Goal: Task Accomplishment & Management: Complete application form

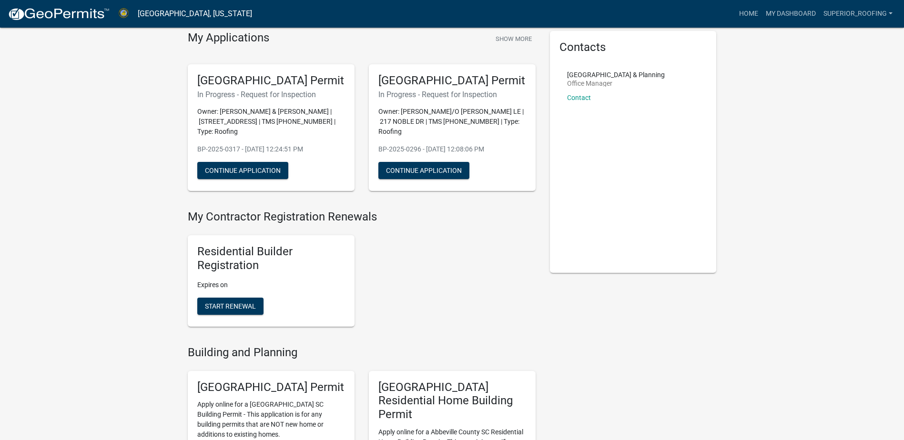
scroll to position [143, 0]
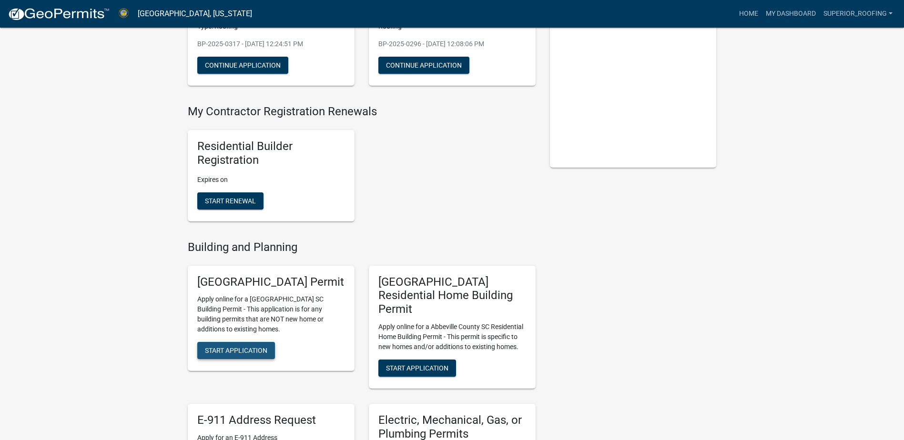
click at [227, 359] on button "Start Application" at bounding box center [236, 350] width 78 height 17
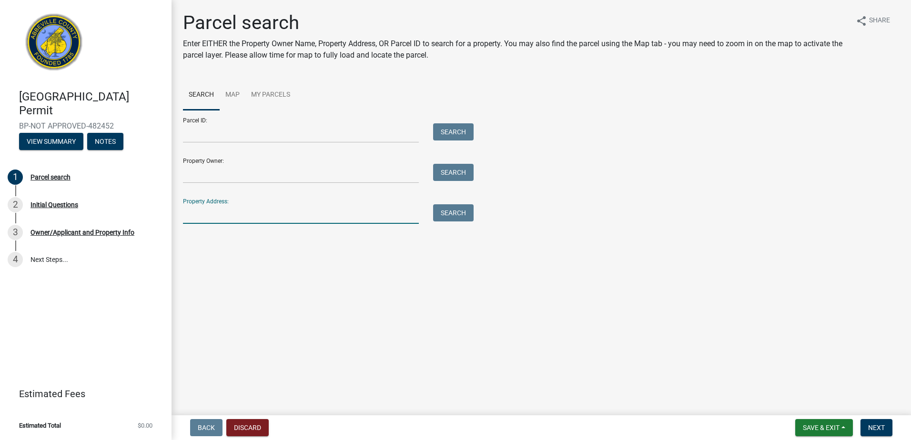
click at [222, 207] on input "Property Address:" at bounding box center [301, 214] width 236 height 20
type input "[STREET_ADDRESS]"
click at [443, 212] on button "Search" at bounding box center [453, 212] width 41 height 17
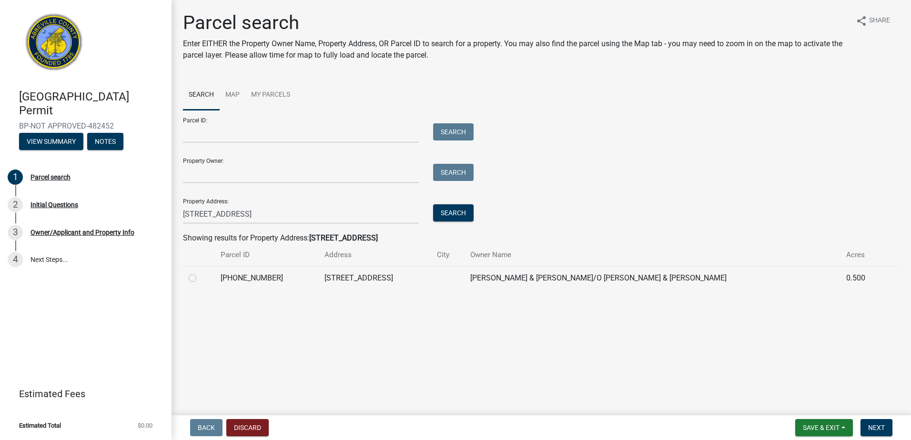
click at [188, 281] on td at bounding box center [199, 277] width 32 height 23
click at [200, 273] on label at bounding box center [200, 273] width 0 height 0
click at [200, 278] on input "radio" at bounding box center [203, 276] width 6 height 6
radio input "true"
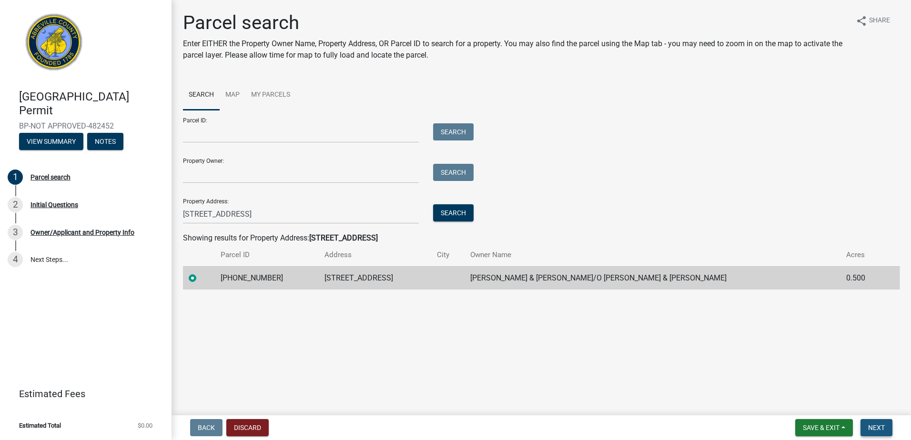
click at [868, 433] on button "Next" at bounding box center [877, 427] width 32 height 17
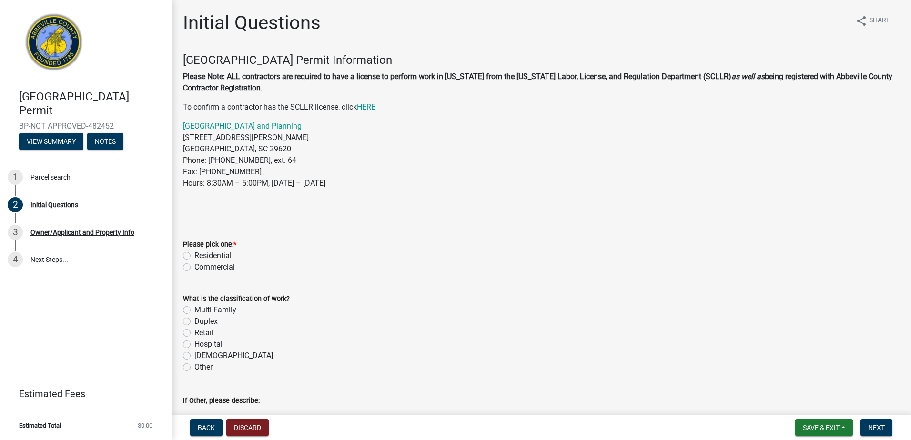
click at [194, 254] on label "Residential" at bounding box center [212, 255] width 37 height 11
click at [194, 254] on input "Residential" at bounding box center [197, 253] width 6 height 6
radio input "true"
click at [194, 313] on label "Multi-Family" at bounding box center [215, 310] width 42 height 11
click at [194, 311] on input "Multi-Family" at bounding box center [197, 308] width 6 height 6
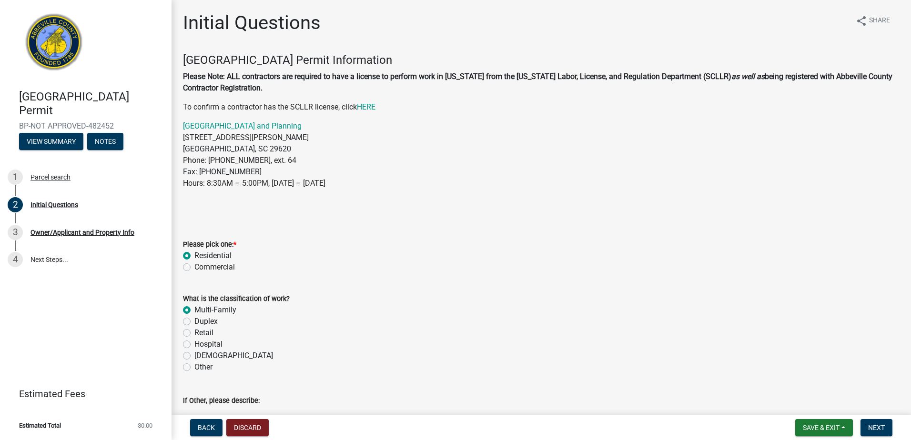
radio input "true"
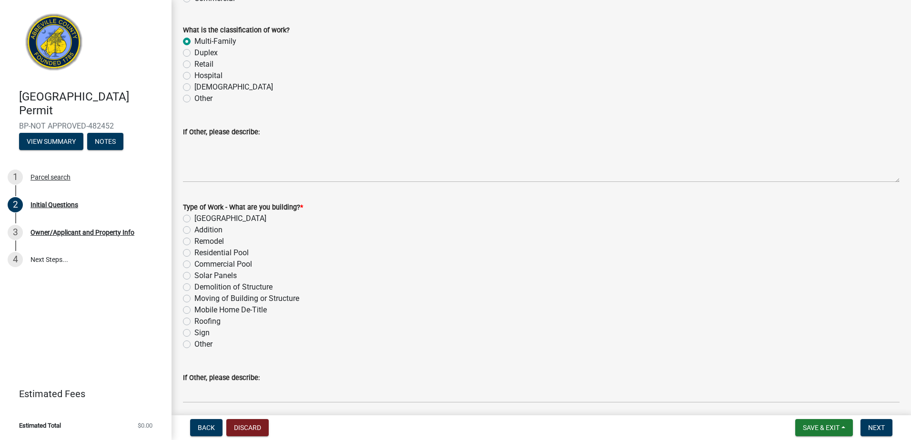
scroll to position [286, 0]
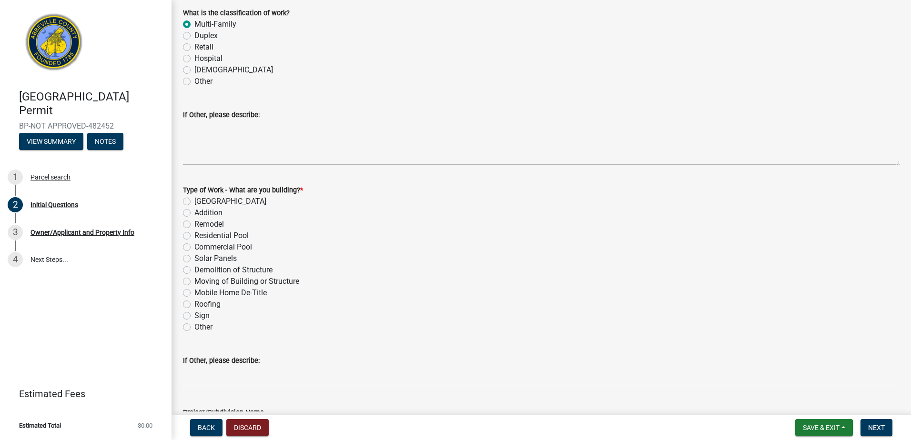
click at [194, 304] on label "Roofing" at bounding box center [207, 304] width 26 height 11
click at [194, 304] on input "Roofing" at bounding box center [197, 302] width 6 height 6
radio input "true"
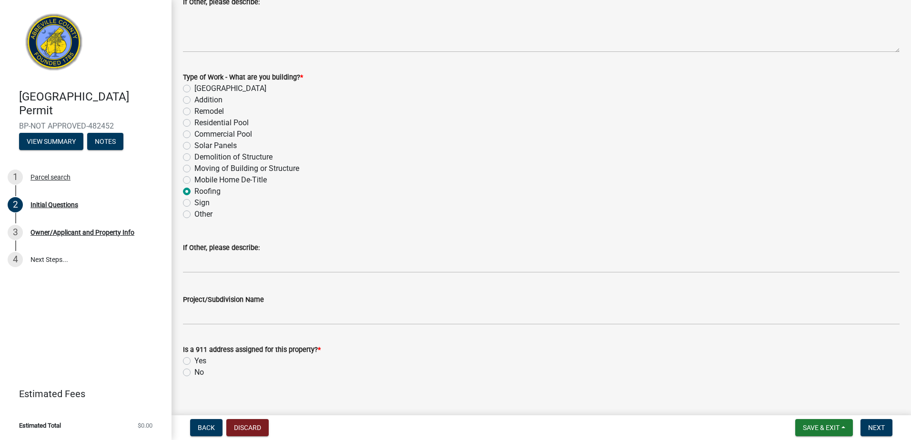
scroll to position [411, 0]
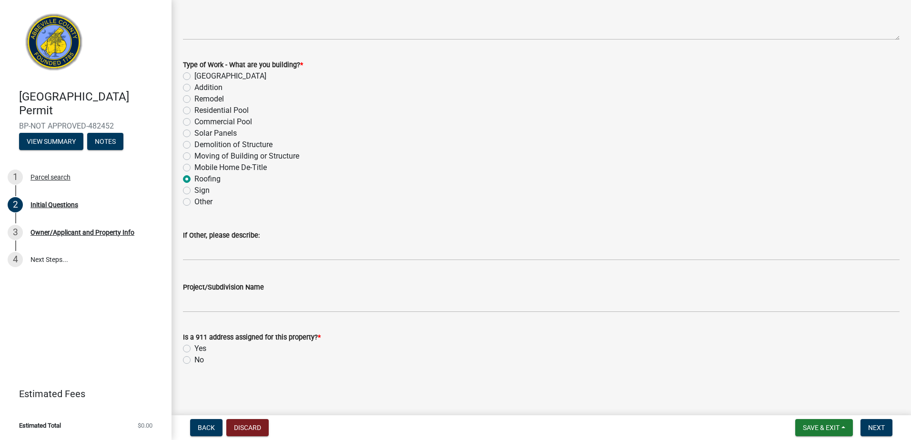
click at [194, 351] on label "Yes" at bounding box center [200, 348] width 12 height 11
click at [194, 349] on input "Yes" at bounding box center [197, 346] width 6 height 6
radio input "true"
click at [878, 424] on span "Next" at bounding box center [876, 428] width 17 height 8
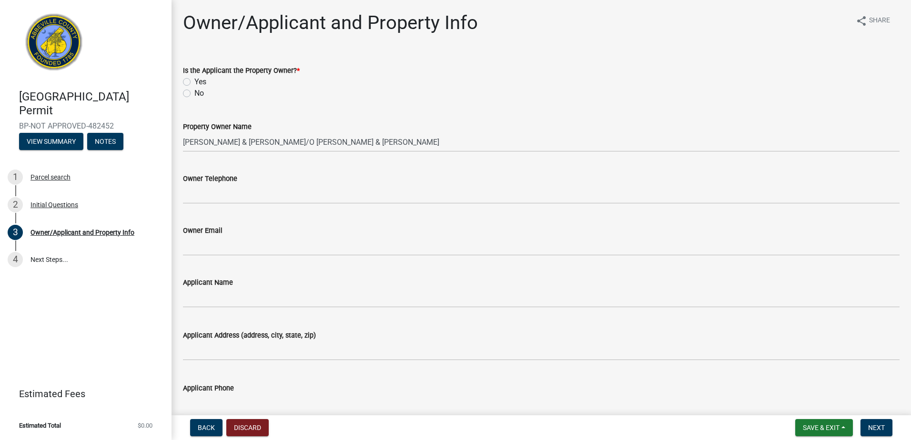
click at [194, 94] on label "No" at bounding box center [199, 93] width 10 height 11
click at [194, 94] on input "No" at bounding box center [197, 91] width 6 height 6
radio input "true"
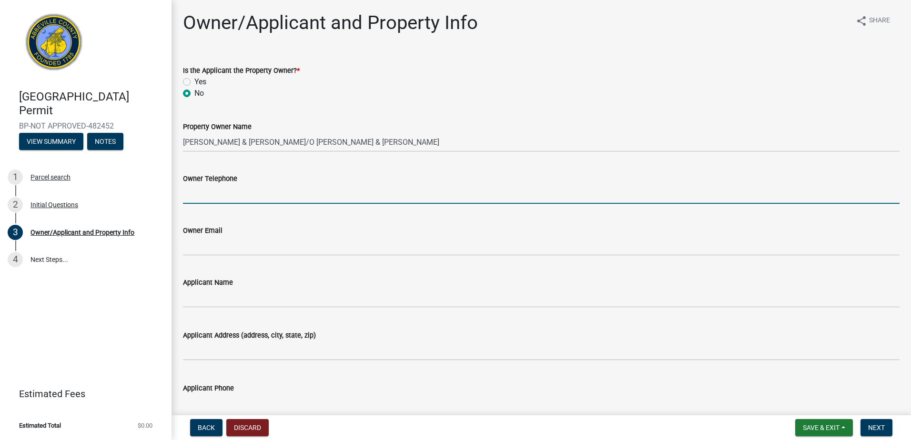
click at [204, 189] on input "Owner Telephone" at bounding box center [541, 194] width 717 height 20
type input "8642239232"
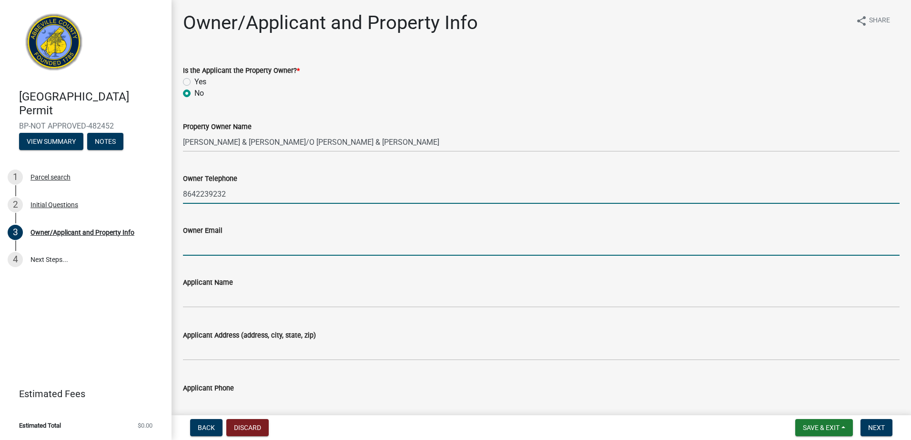
type input "[EMAIL_ADDRESS][DOMAIN_NAME]"
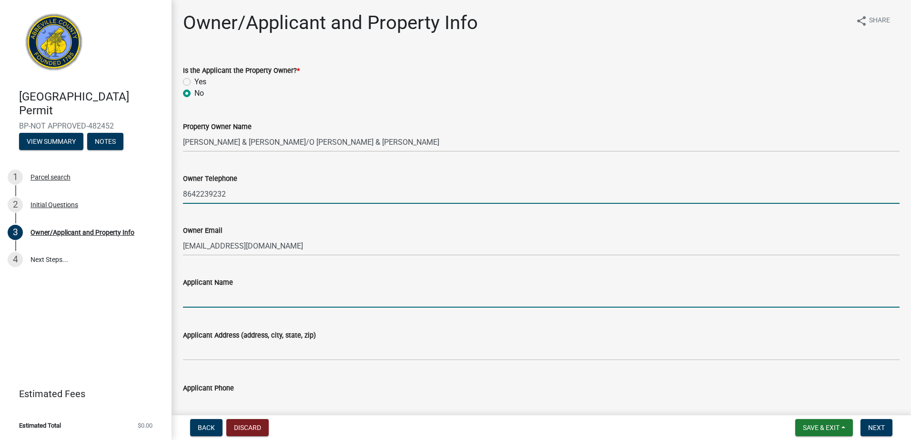
type input "[PERSON_NAME]"
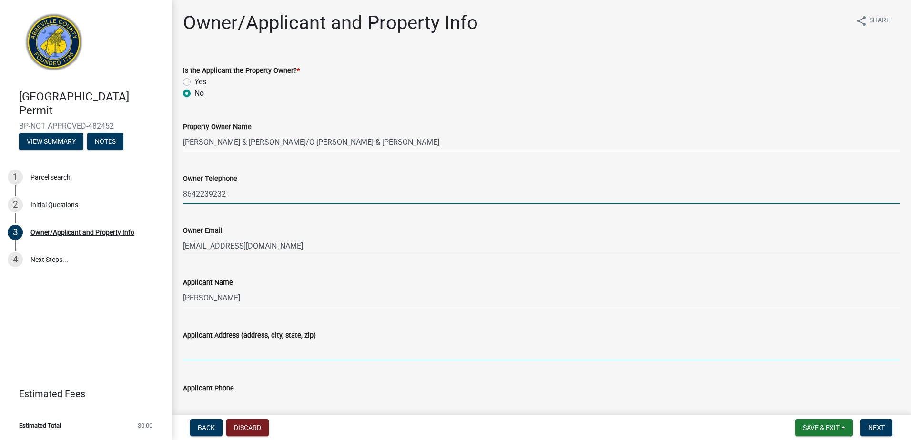
type input "[STREET_ADDRESS]"
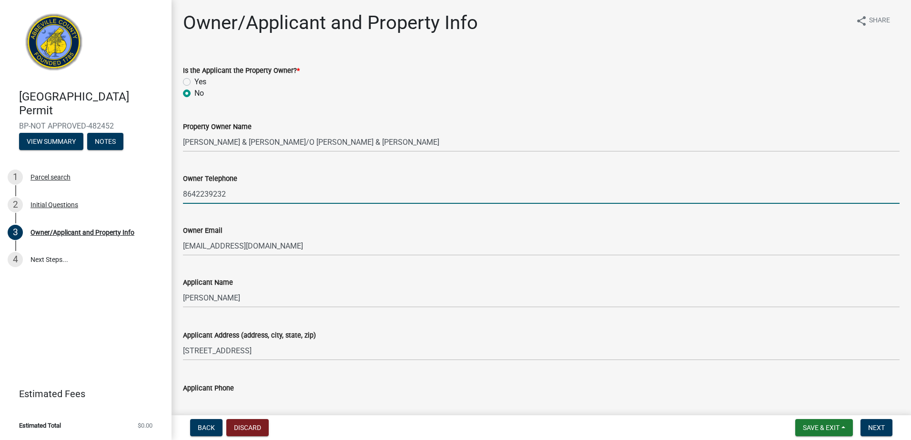
type input "home"
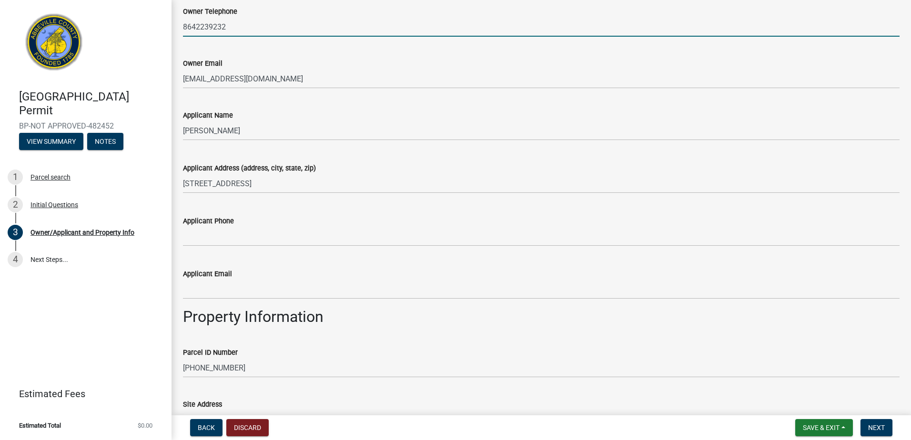
scroll to position [191, 0]
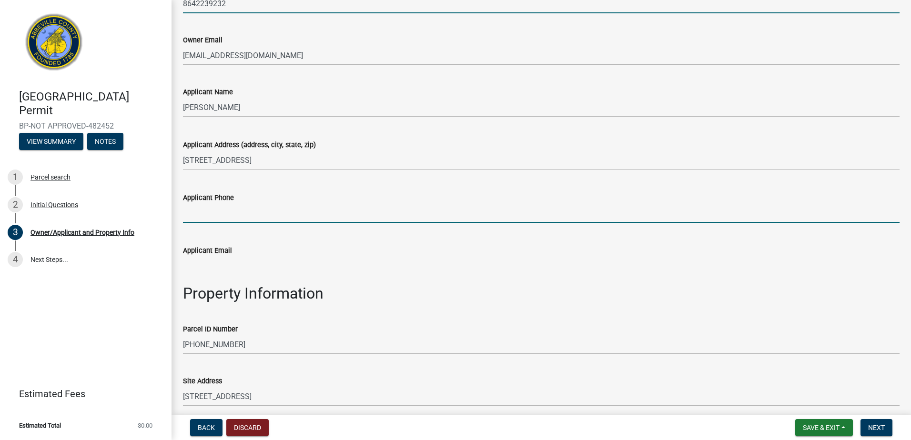
click at [228, 215] on input "Applicant Phone" at bounding box center [541, 214] width 717 height 20
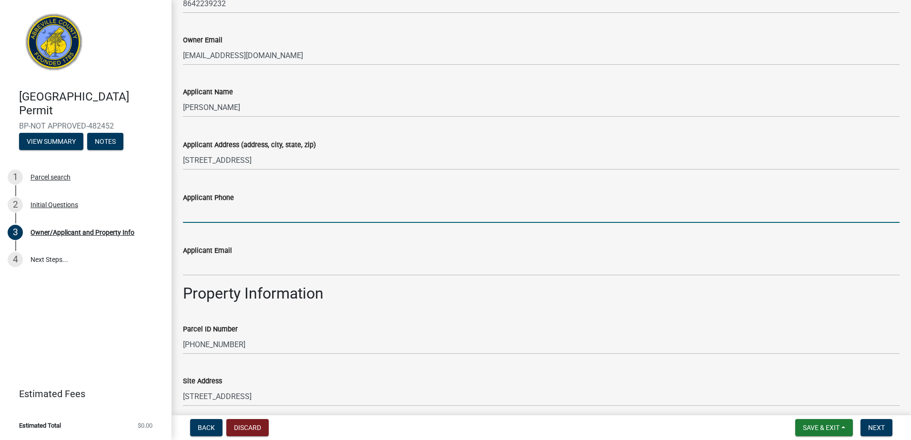
type input "8642239232"
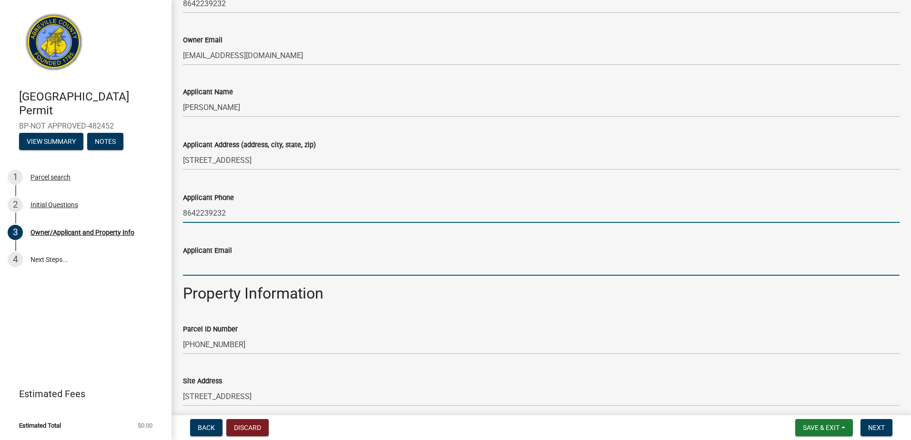
type input "[EMAIL_ADDRESS][DOMAIN_NAME]"
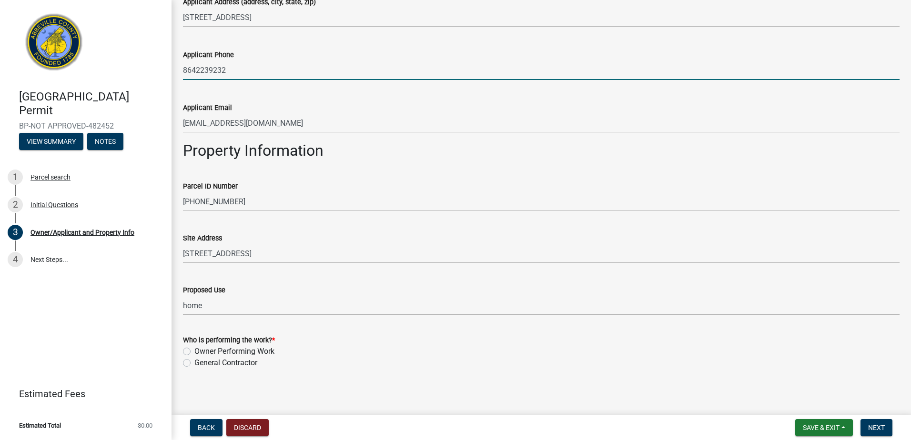
scroll to position [336, 0]
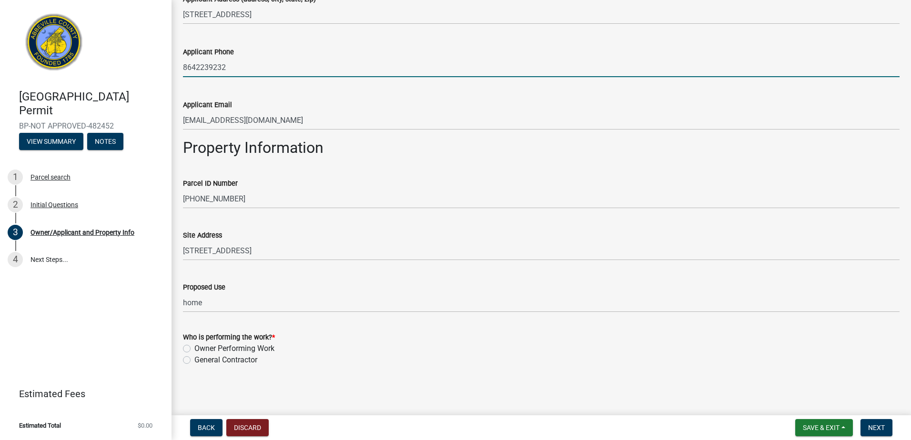
click at [194, 347] on label "Owner Performing Work" at bounding box center [234, 348] width 80 height 11
click at [194, 347] on input "Owner Performing Work" at bounding box center [197, 346] width 6 height 6
radio input "true"
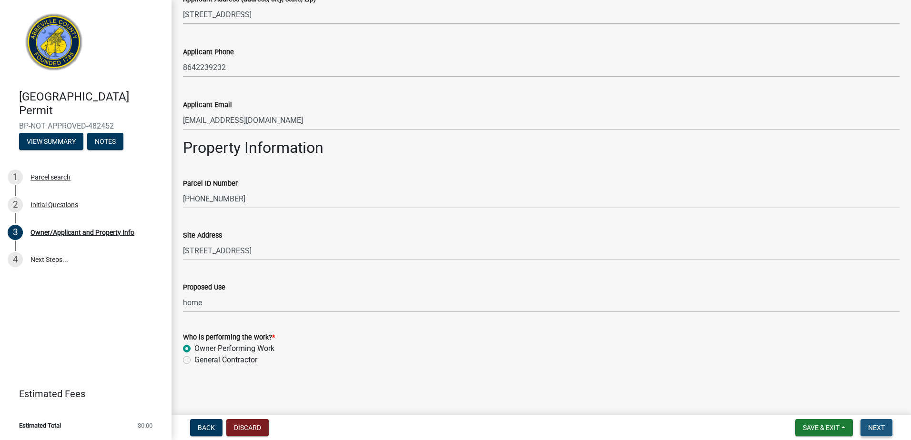
click at [869, 430] on span "Next" at bounding box center [876, 428] width 17 height 8
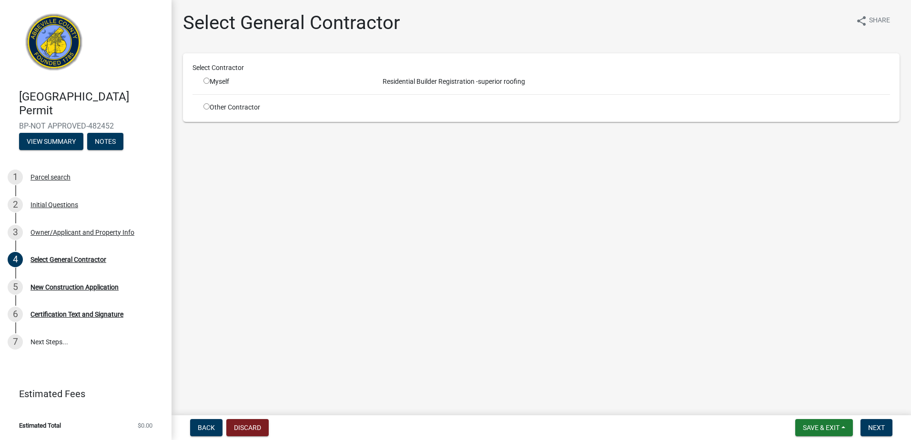
click at [206, 82] on input "radio" at bounding box center [207, 81] width 6 height 6
radio input "true"
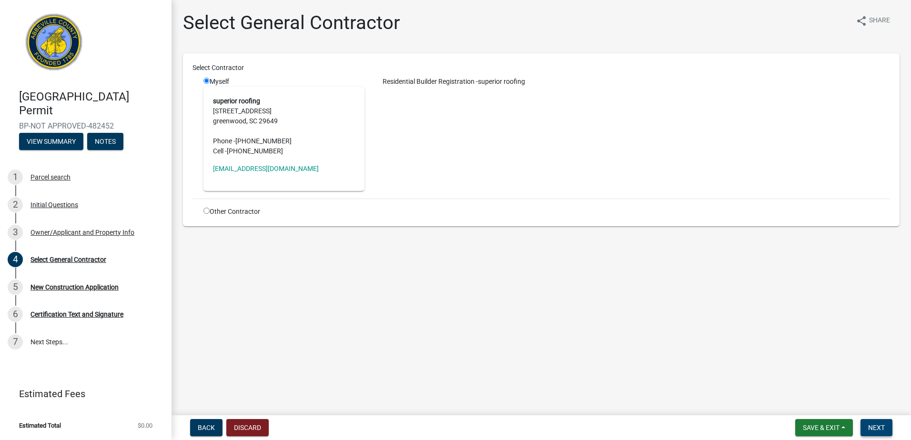
click at [880, 430] on span "Next" at bounding box center [876, 428] width 17 height 8
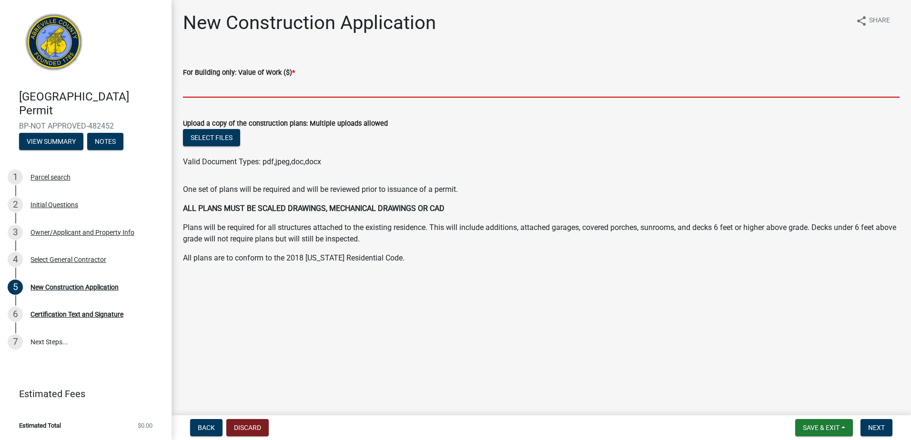
click at [253, 86] on input "text" at bounding box center [541, 88] width 717 height 20
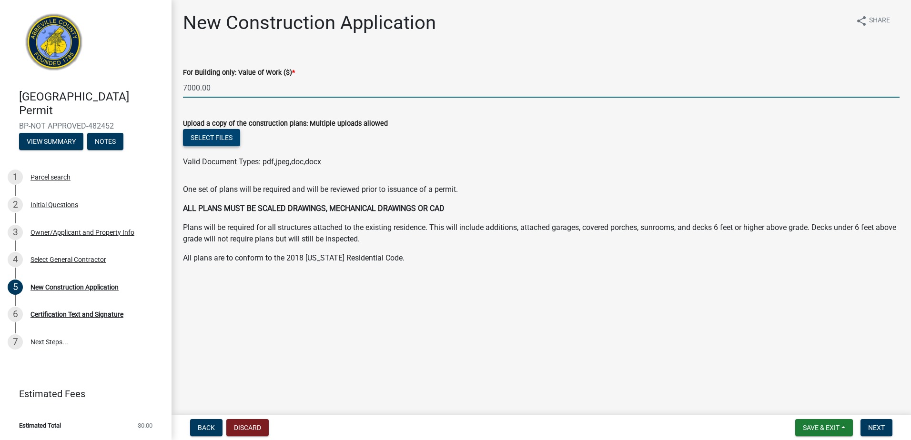
type input "7000"
click at [207, 91] on input "7000" at bounding box center [541, 88] width 717 height 20
type input "7000"
click at [888, 427] on button "Next" at bounding box center [877, 427] width 32 height 17
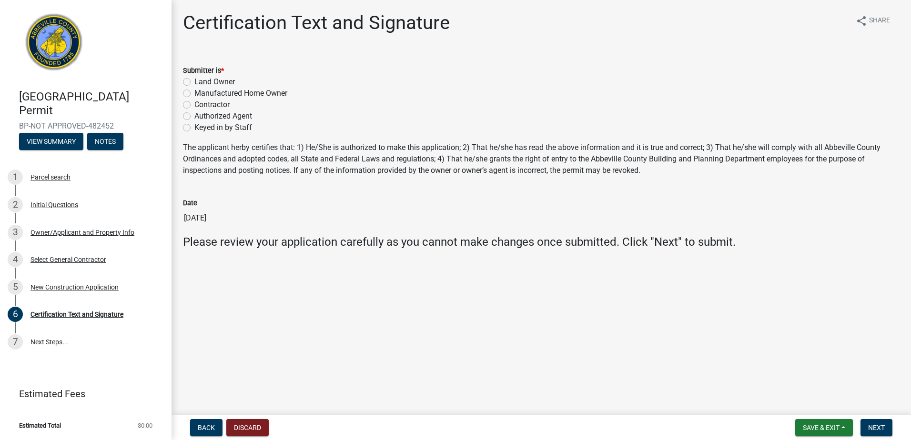
click at [194, 106] on label "Contractor" at bounding box center [211, 104] width 35 height 11
click at [194, 105] on input "Contractor" at bounding box center [197, 102] width 6 height 6
radio input "true"
click at [875, 439] on nav "Back Discard Save & Exit Save Save & Exit Next" at bounding box center [542, 428] width 740 height 25
click at [872, 429] on span "Next" at bounding box center [876, 428] width 17 height 8
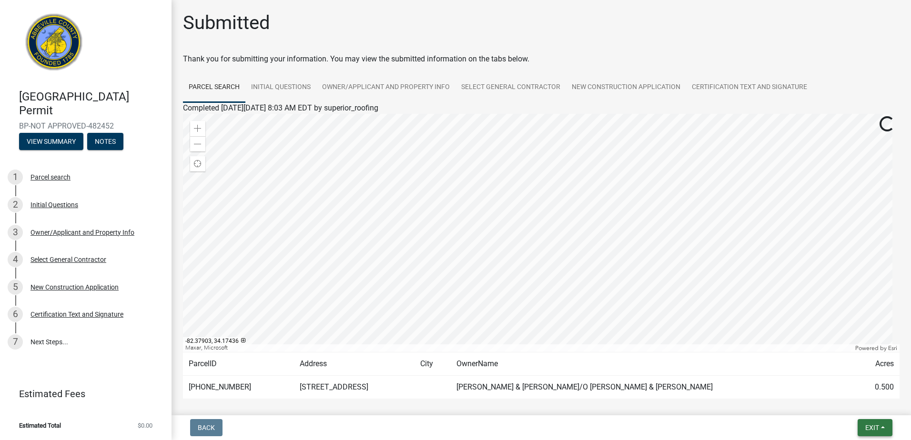
click at [868, 430] on span "Exit" at bounding box center [872, 428] width 14 height 8
click at [867, 429] on span "Exit" at bounding box center [872, 428] width 14 height 8
click at [863, 429] on button "Exit" at bounding box center [875, 427] width 35 height 17
click at [839, 404] on button "Save & Exit" at bounding box center [854, 403] width 76 height 23
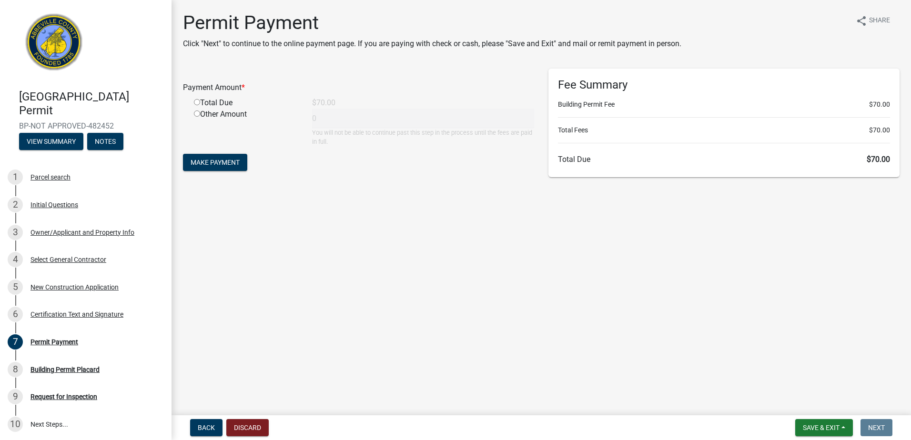
click at [198, 102] on input "radio" at bounding box center [197, 102] width 6 height 6
radio input "true"
type input "70"
click at [217, 164] on span "Make Payment" at bounding box center [215, 163] width 49 height 8
